Goal: Information Seeking & Learning: Learn about a topic

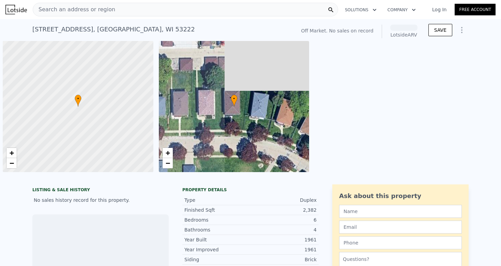
scroll to position [0, 3]
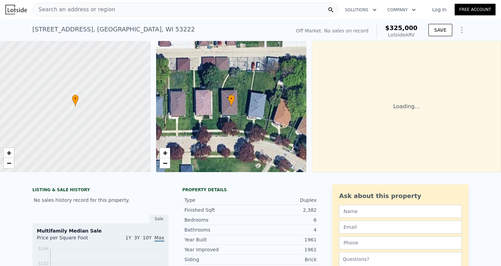
click at [118, 11] on div "Search an address or region" at bounding box center [186, 10] width 306 height 14
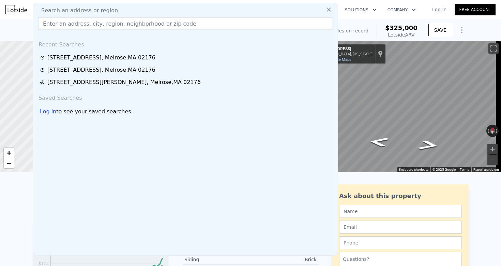
click at [84, 23] on input "text" at bounding box center [186, 23] width 294 height 12
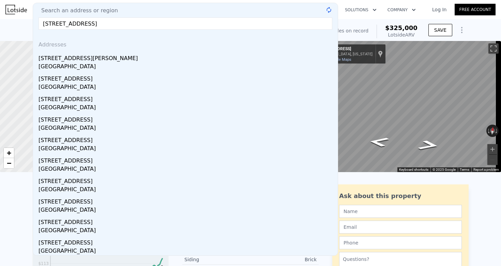
type input "[STREET_ADDRESS]"
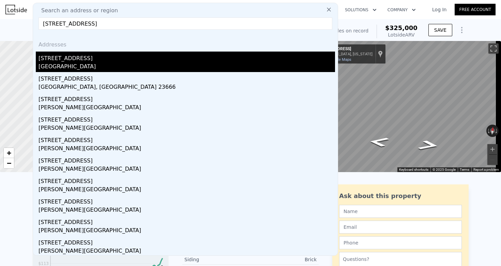
click at [73, 63] on div "[GEOGRAPHIC_DATA]" at bounding box center [187, 67] width 297 height 10
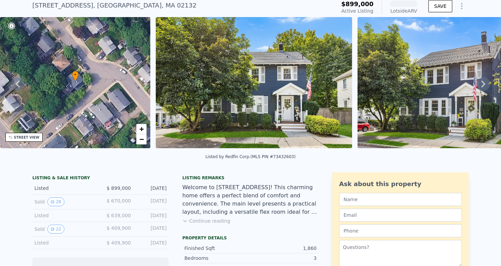
scroll to position [24, 0]
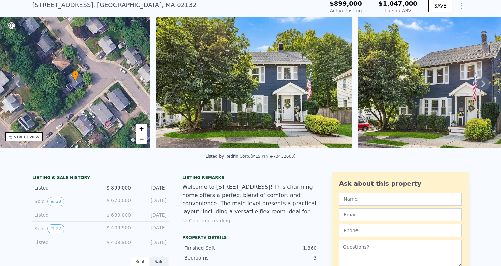
click at [142, 204] on div "[DATE]" at bounding box center [151, 201] width 30 height 9
click at [132, 207] on div "Sold 28 $ 670,000 [DATE]" at bounding box center [100, 201] width 136 height 15
click at [150, 200] on div "Sold 28 $ 670,000 [DATE]" at bounding box center [100, 201] width 136 height 15
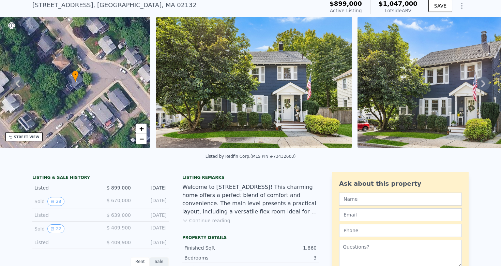
click at [189, 196] on div "Welcome to [STREET_ADDRESS]! This charming home offers a perfect blend of comfo…" at bounding box center [250, 199] width 136 height 33
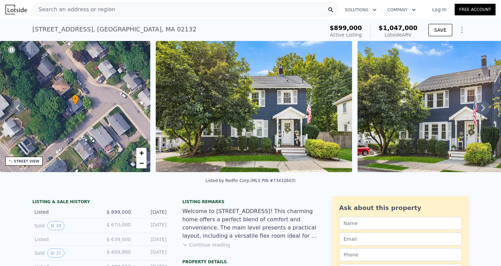
scroll to position [0, 0]
